Goal: Task Accomplishment & Management: Use online tool/utility

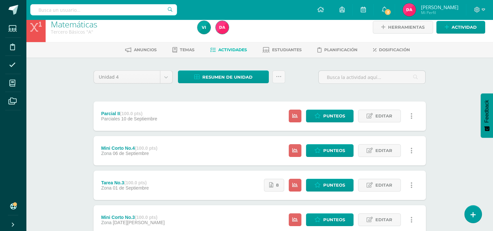
scroll to position [105, 0]
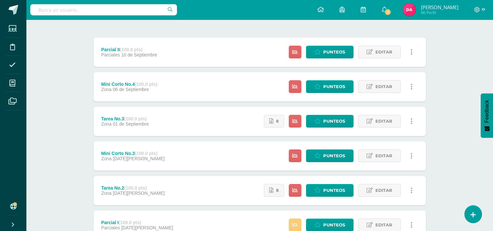
scroll to position [65, 0]
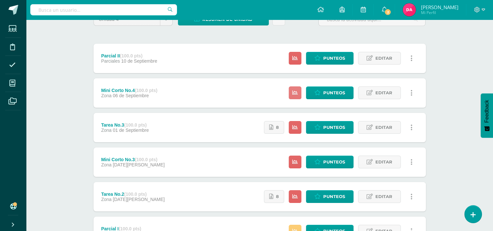
click at [300, 91] on link at bounding box center [294, 92] width 13 height 13
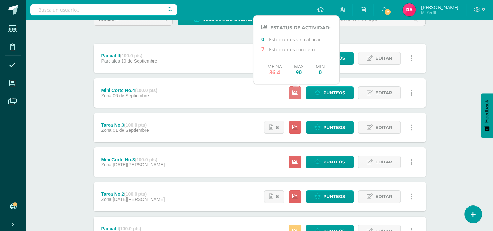
click at [296, 92] on icon at bounding box center [295, 93] width 6 height 6
click at [73, 73] on div "Matemáticas Tercero Básicos "A" Herramientas Detalle de asistencias Actividad A…" at bounding box center [259, 191] width 467 height 472
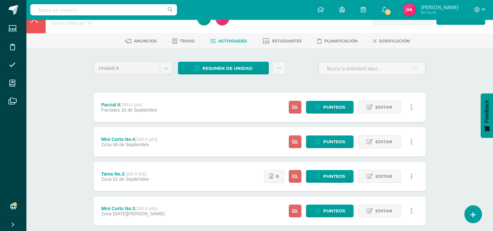
scroll to position [0, 0]
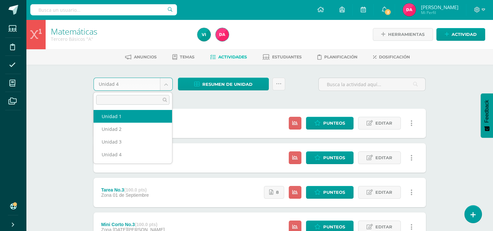
select select "Unidad 1"
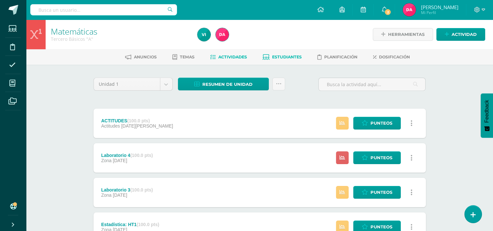
click at [278, 55] on span "Estudiantes" at bounding box center [287, 56] width 30 height 5
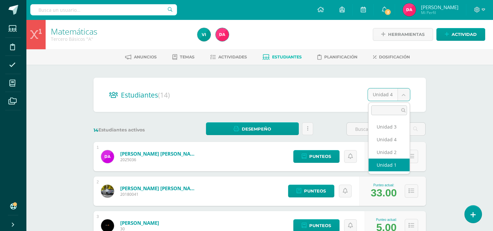
select select "/dashboard/teacher/section/2677/students/?unit=157364"
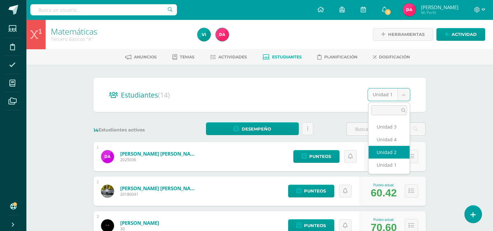
select select "/dashboard/teacher/section/2677/students/?unit=157368"
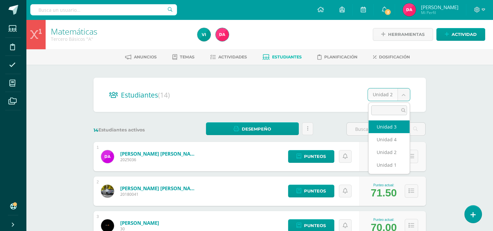
select select "/dashboard/teacher/section/2677/students/?unit=157369"
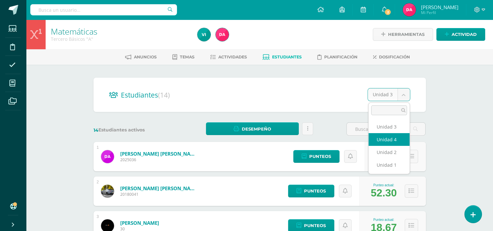
select select "/dashboard/teacher/section/2677/students/?unit=157370"
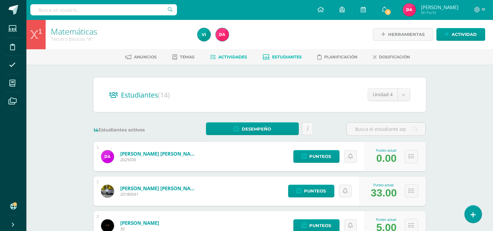
click at [219, 58] on span "Actividades" at bounding box center [232, 56] width 29 height 5
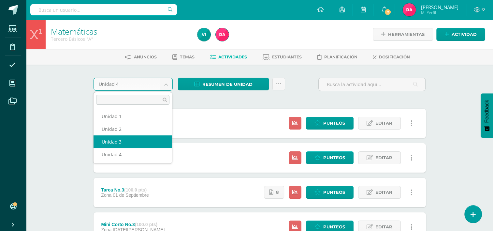
select select "Unidad 3"
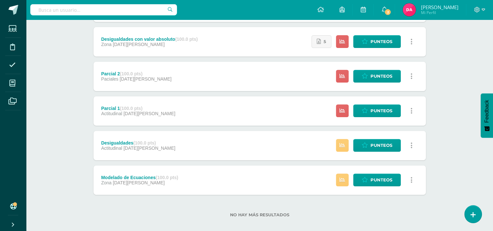
scroll to position [261, 0]
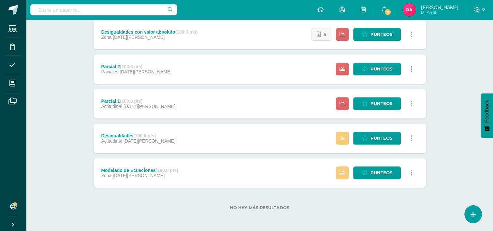
click at [146, 135] on strong "(100.0 pts)" at bounding box center [144, 135] width 22 height 5
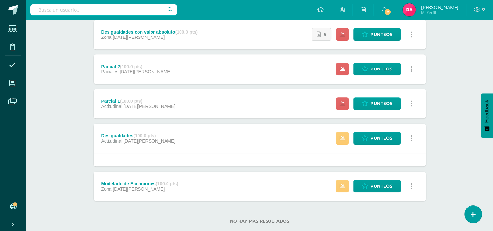
click at [146, 135] on strong "(100.0 pts)" at bounding box center [144, 135] width 22 height 5
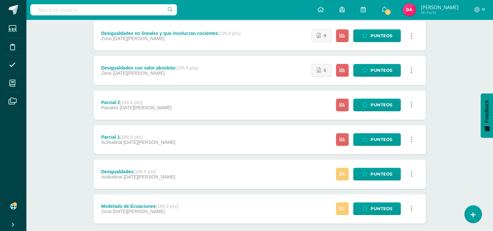
scroll to position [225, 0]
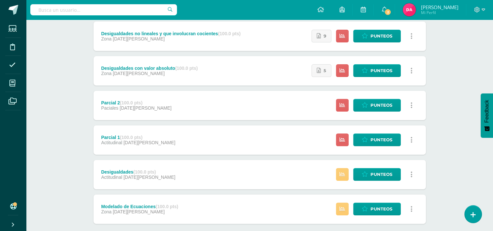
click at [141, 105] on span "24 de Julio" at bounding box center [145, 107] width 52 height 5
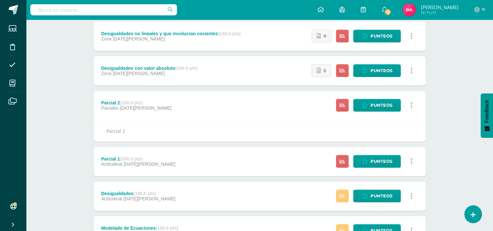
click at [141, 105] on span "24 de Julio" at bounding box center [145, 107] width 52 height 5
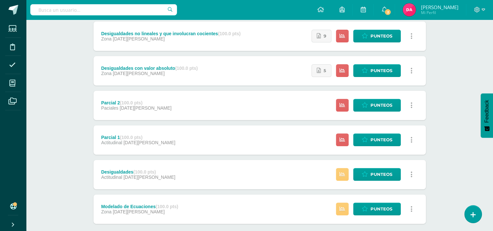
scroll to position [261, 0]
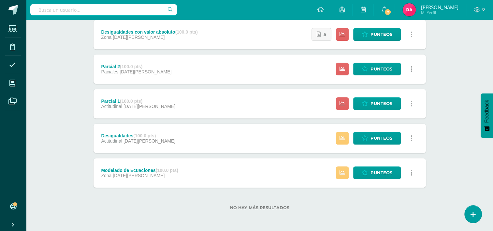
click at [150, 171] on div "Modelado de Ecuaciones (100.0 pts)" at bounding box center [139, 169] width 77 height 5
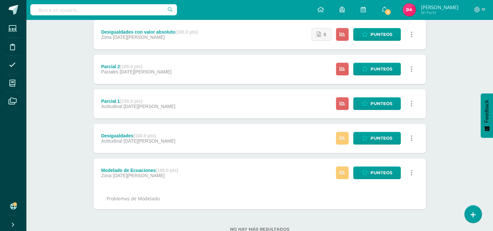
click at [150, 171] on div "Modelado de Ecuaciones (100.0 pts)" at bounding box center [139, 169] width 77 height 5
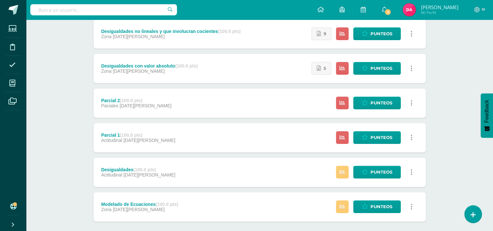
scroll to position [219, 0]
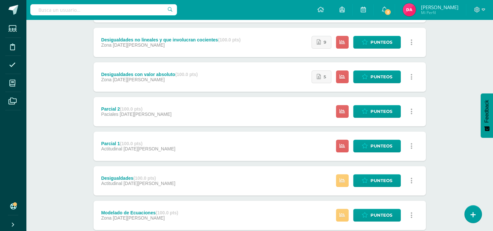
click at [160, 116] on div "Parcial 2 (100.0 pts) Paciales 24 de Julio Estatus de Actividad: 0 Estudiantes …" at bounding box center [259, 111] width 332 height 29
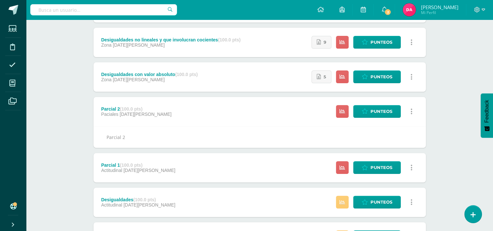
click at [160, 115] on div "Parcial 2 (100.0 pts) Paciales 24 de Julio Estatus de Actividad: 0 Estudiantes …" at bounding box center [259, 111] width 332 height 29
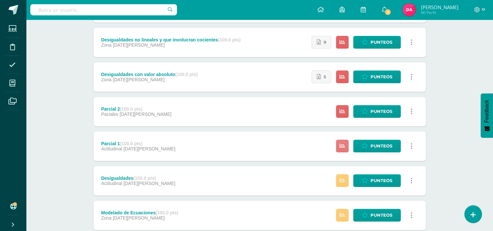
click at [344, 147] on icon at bounding box center [342, 146] width 6 height 6
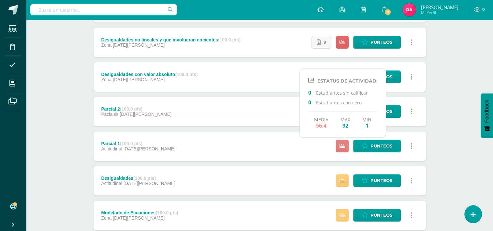
click at [344, 147] on icon at bounding box center [342, 146] width 6 height 6
click at [289, 129] on div "Actitudinal (100.0 pts) Actitudinal 05 de Agosto Estatus de Actividad: 0 Estudi…" at bounding box center [259, 60] width 332 height 340
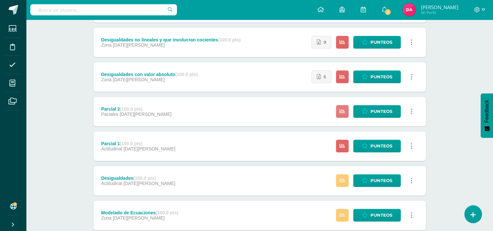
click at [346, 113] on link at bounding box center [342, 111] width 13 height 13
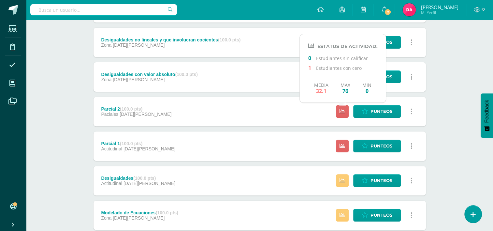
click at [307, 130] on div "Actitudinal (100.0 pts) Actitudinal 05 de Agosto Estatus de Actividad: 0 Estudi…" at bounding box center [259, 60] width 332 height 340
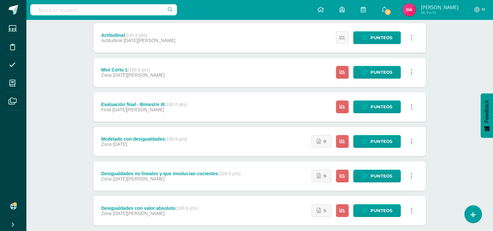
scroll to position [88, 0]
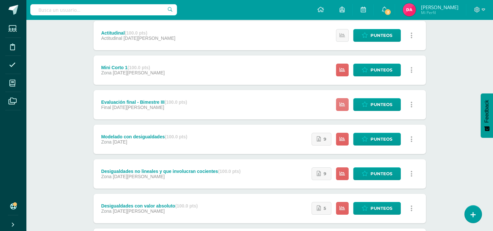
click at [344, 102] on icon at bounding box center [342, 105] width 6 height 6
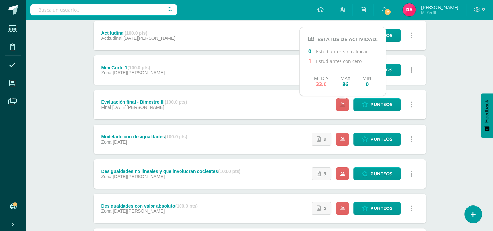
click at [305, 121] on div "Actitudinal (100.0 pts) Actitudinal 05 de Agosto Estatus de Actividad: 0 Estudi…" at bounding box center [259, 191] width 332 height 340
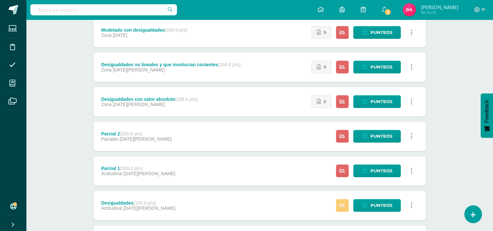
scroll to position [194, 0]
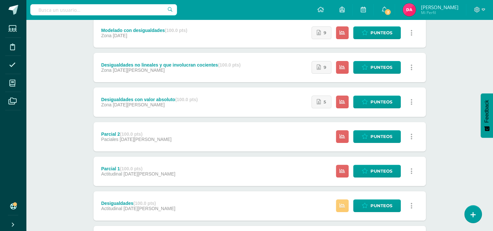
click at [161, 109] on div "Desigualdades con valor absoluto (100.0 pts) Zona 30 de Julio" at bounding box center [149, 101] width 112 height 29
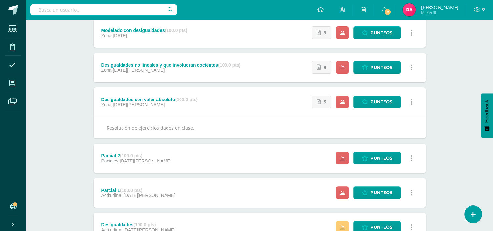
click at [168, 101] on div "Desigualdades con valor absoluto (100.0 pts)" at bounding box center [149, 99] width 96 height 5
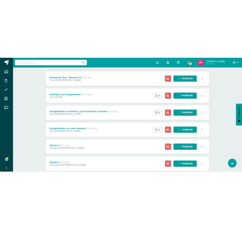
scroll to position [184, 0]
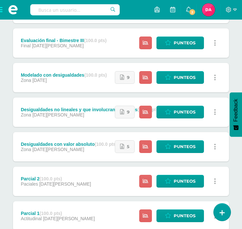
click at [54, 118] on div "Desigualdades no lineales y que involucran cocientes (100.0 pts) Zona 30 de Jul…" at bounding box center [90, 111] width 155 height 29
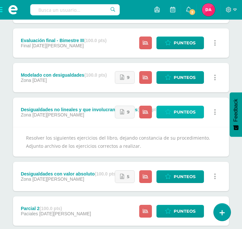
click at [175, 111] on span "Punteos" at bounding box center [185, 112] width 22 height 12
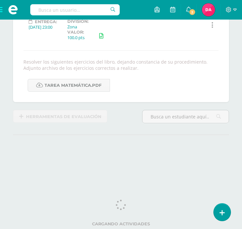
scroll to position [108, 0]
